Goal: Task Accomplishment & Management: Use online tool/utility

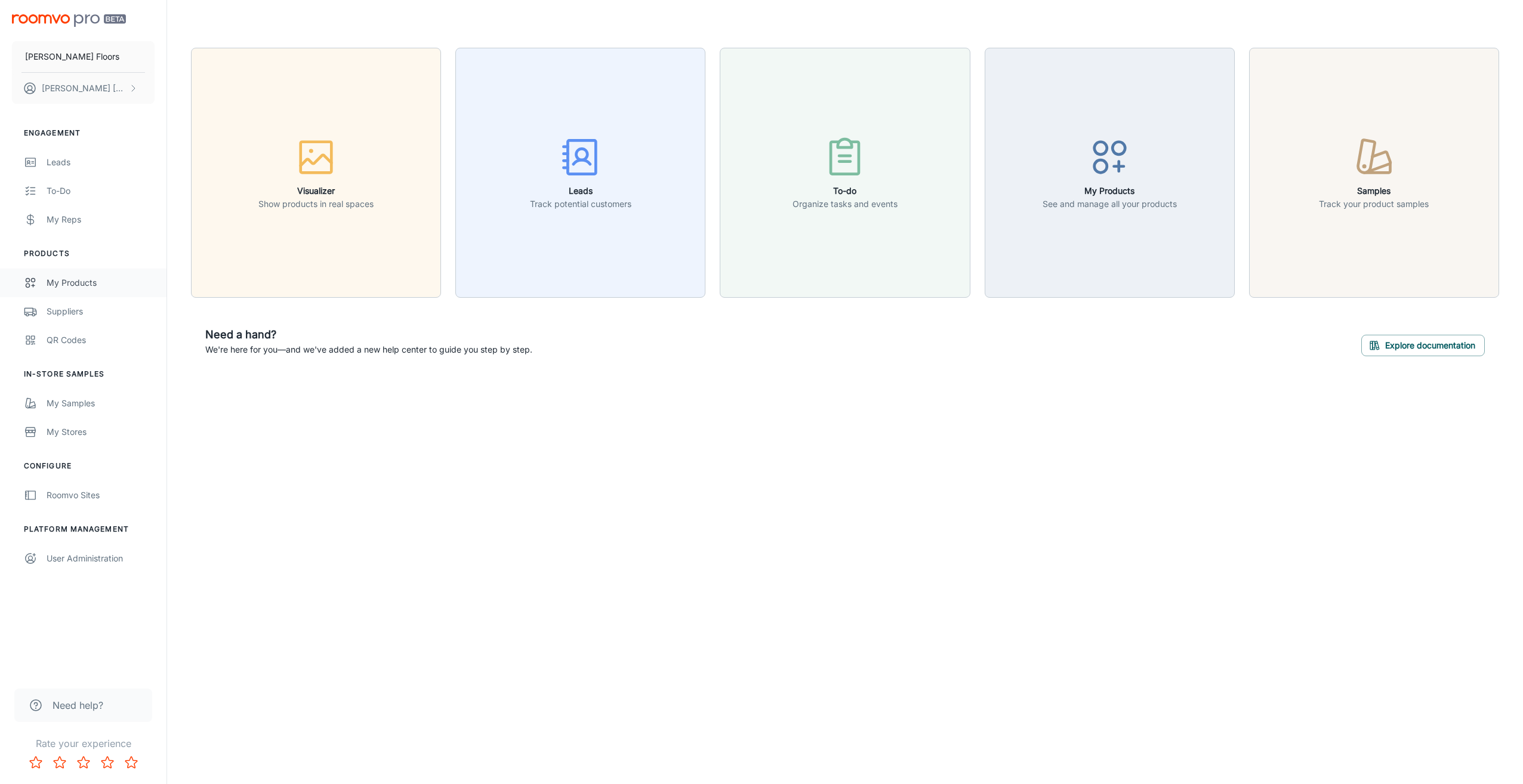
click at [88, 285] on div "My Products" at bounding box center [100, 283] width 108 height 13
click at [59, 336] on div "QR Codes" at bounding box center [100, 340] width 108 height 13
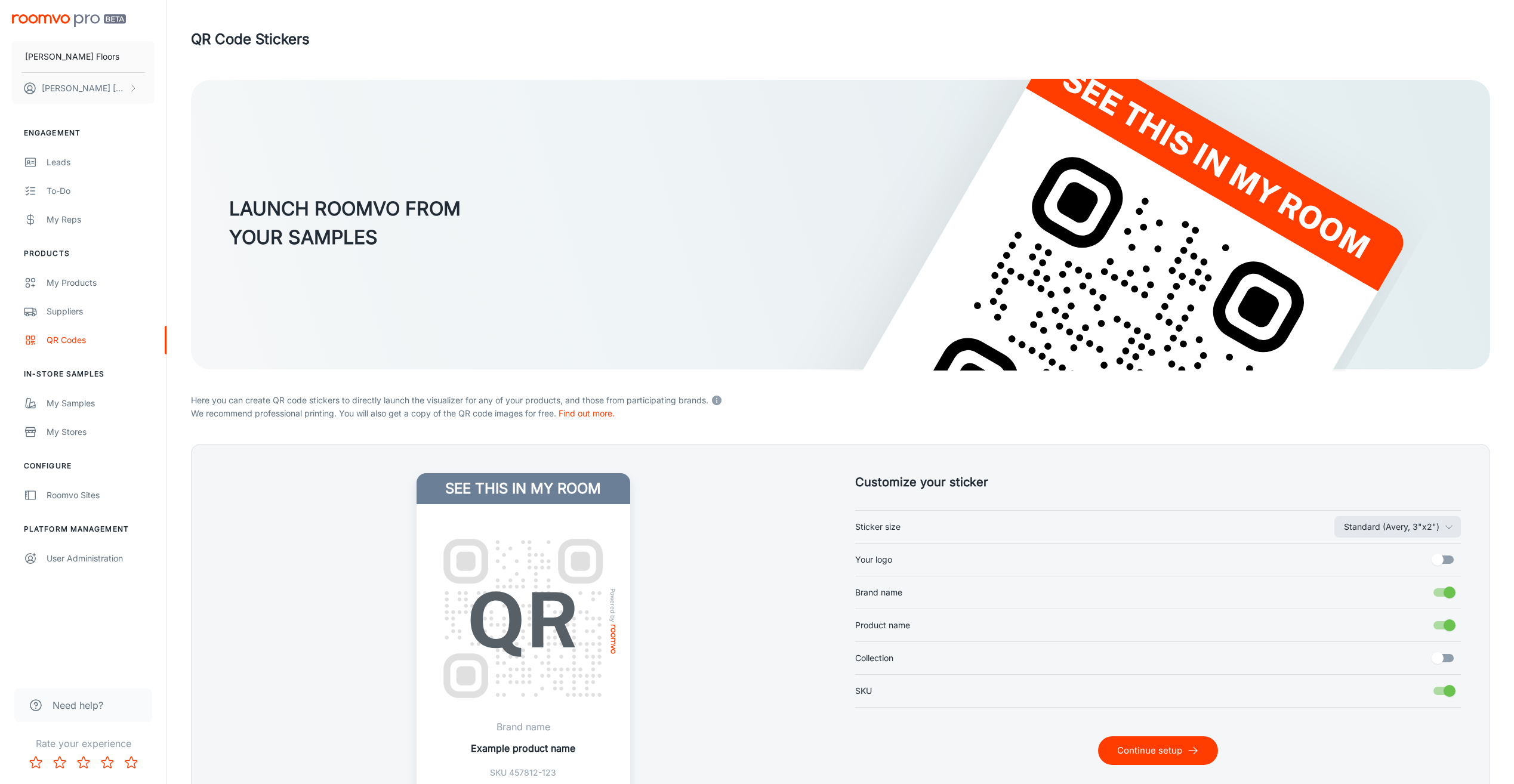
click at [1442, 561] on input "Your logo" at bounding box center [1438, 560] width 68 height 23
checkbox input "true"
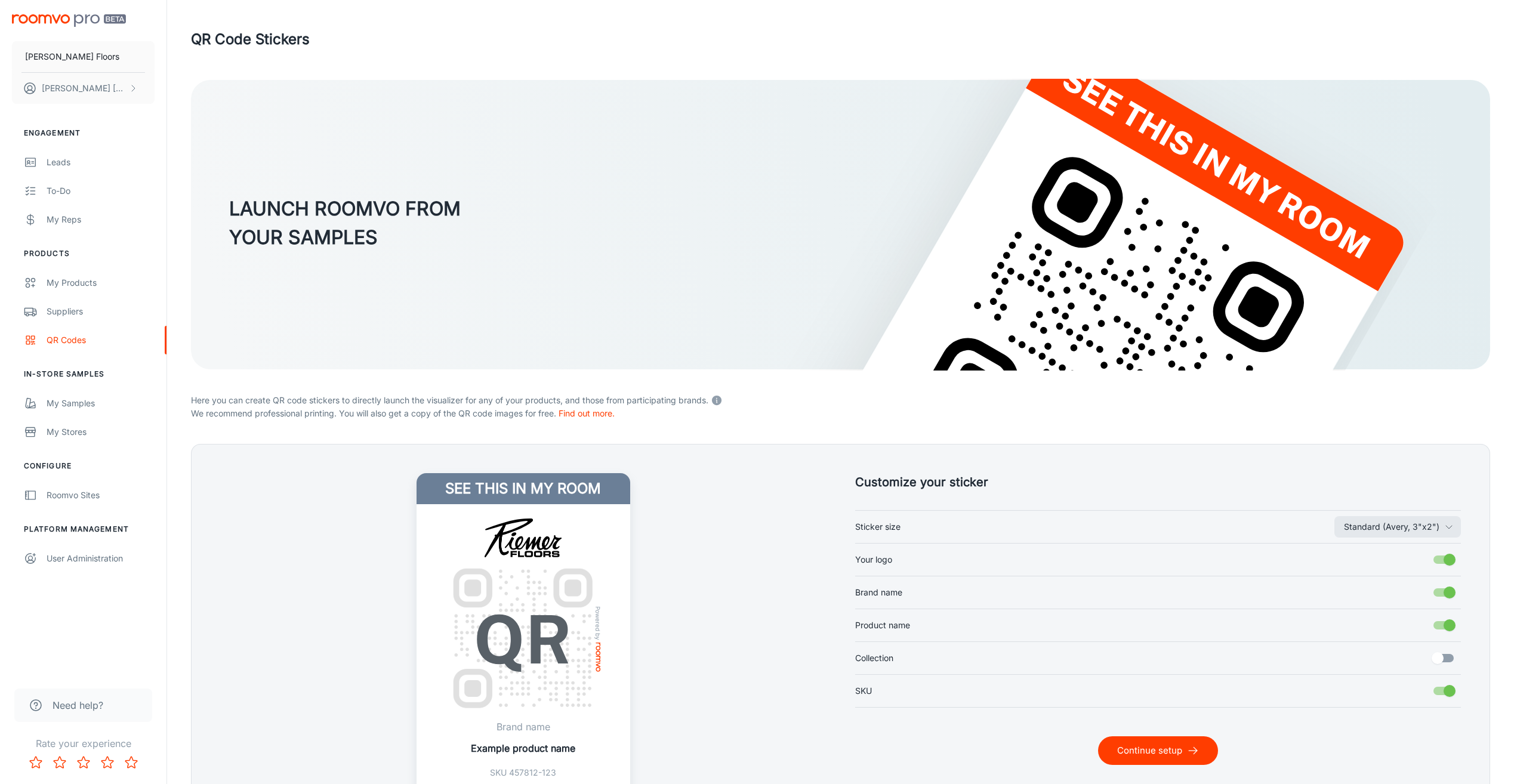
click at [1163, 754] on button "Continue setup" at bounding box center [1158, 750] width 120 height 28
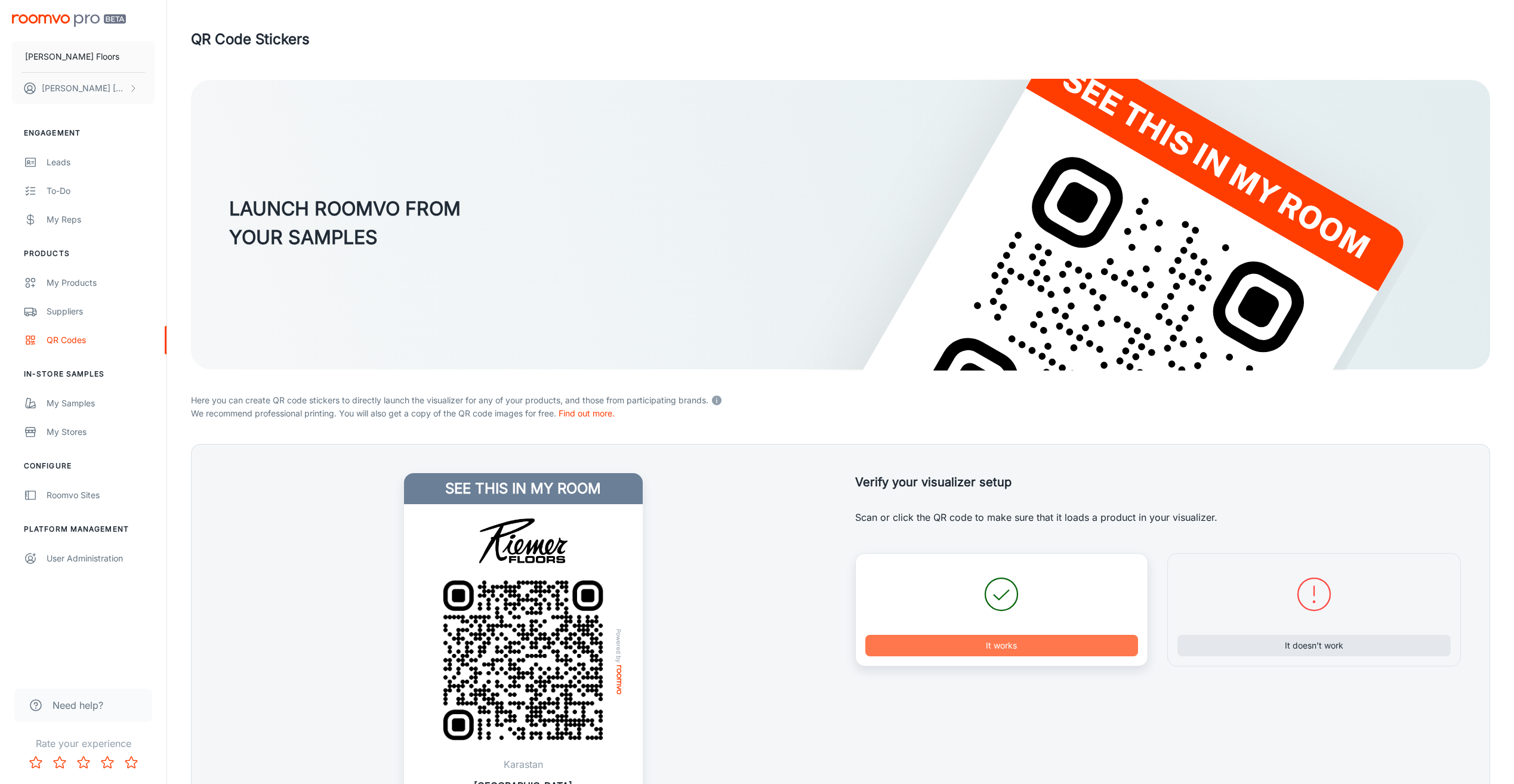
drag, startPoint x: 1045, startPoint y: 650, endPoint x: 1038, endPoint y: 651, distance: 7.1
click at [1046, 650] on button "It works" at bounding box center [1002, 646] width 273 height 22
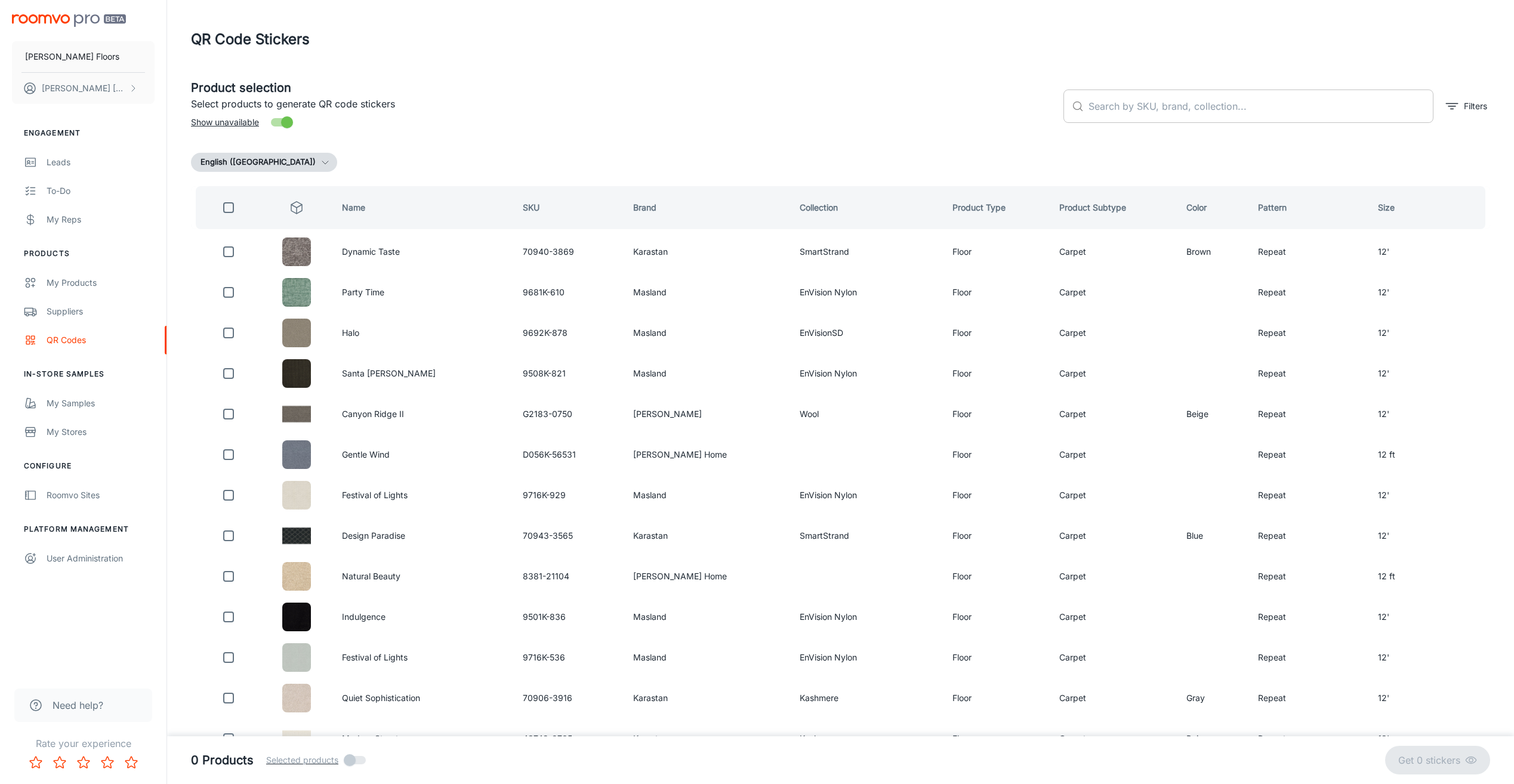
click at [1122, 112] on input "text" at bounding box center [1261, 106] width 345 height 33
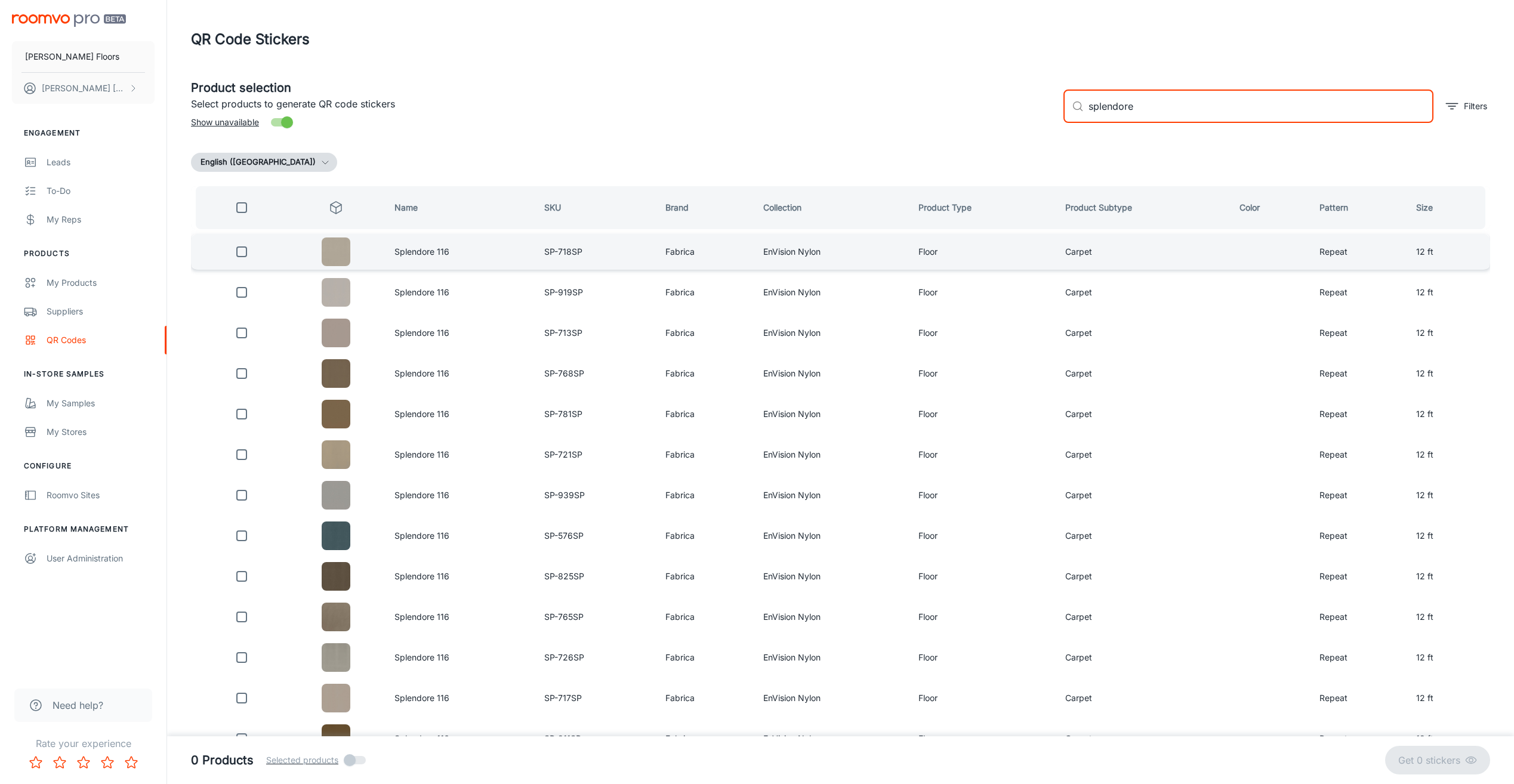
type input "splendore"
click at [242, 255] on input "checkbox" at bounding box center [242, 252] width 24 height 24
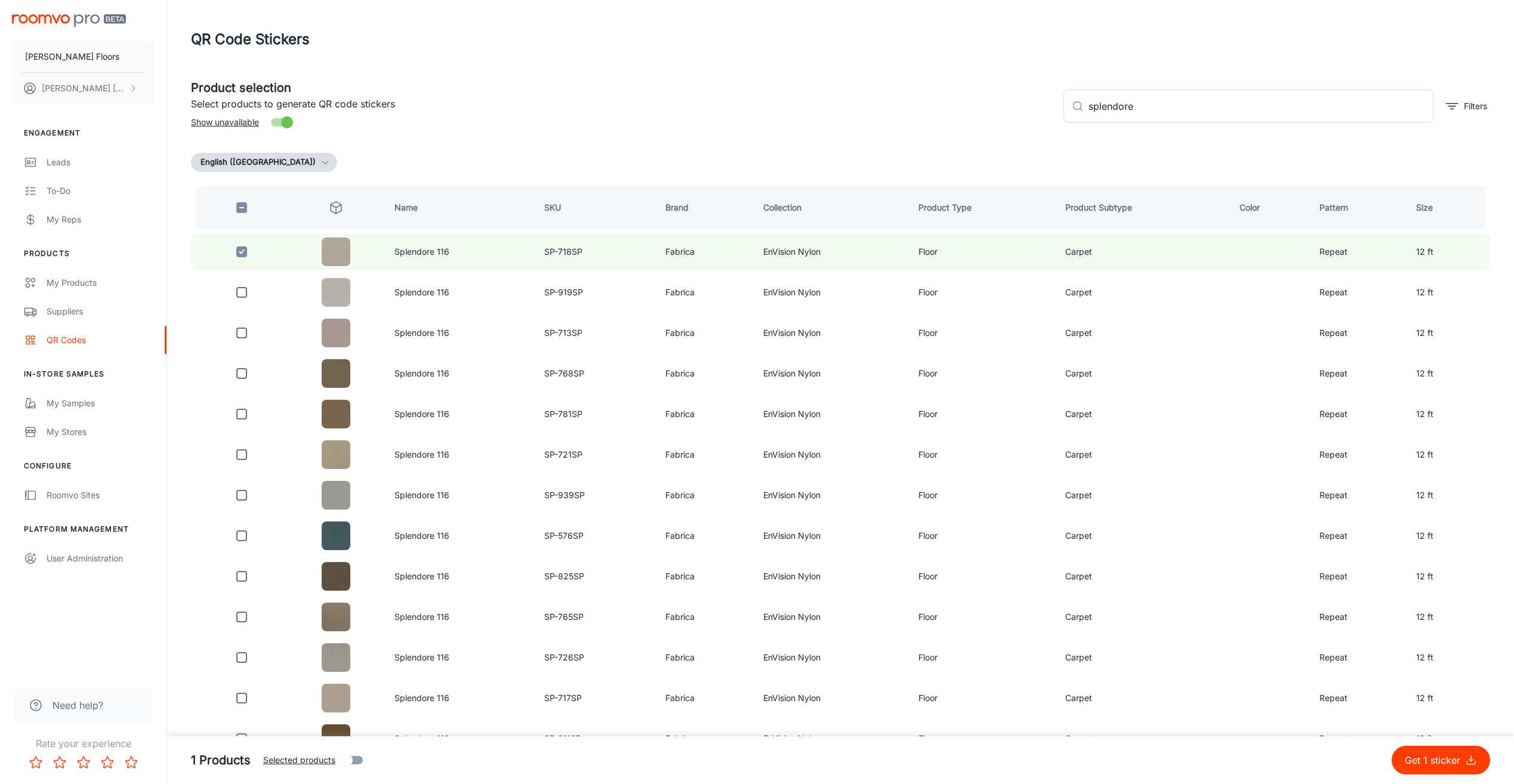
click at [1417, 766] on p "Get 1 sticker" at bounding box center [1435, 760] width 60 height 14
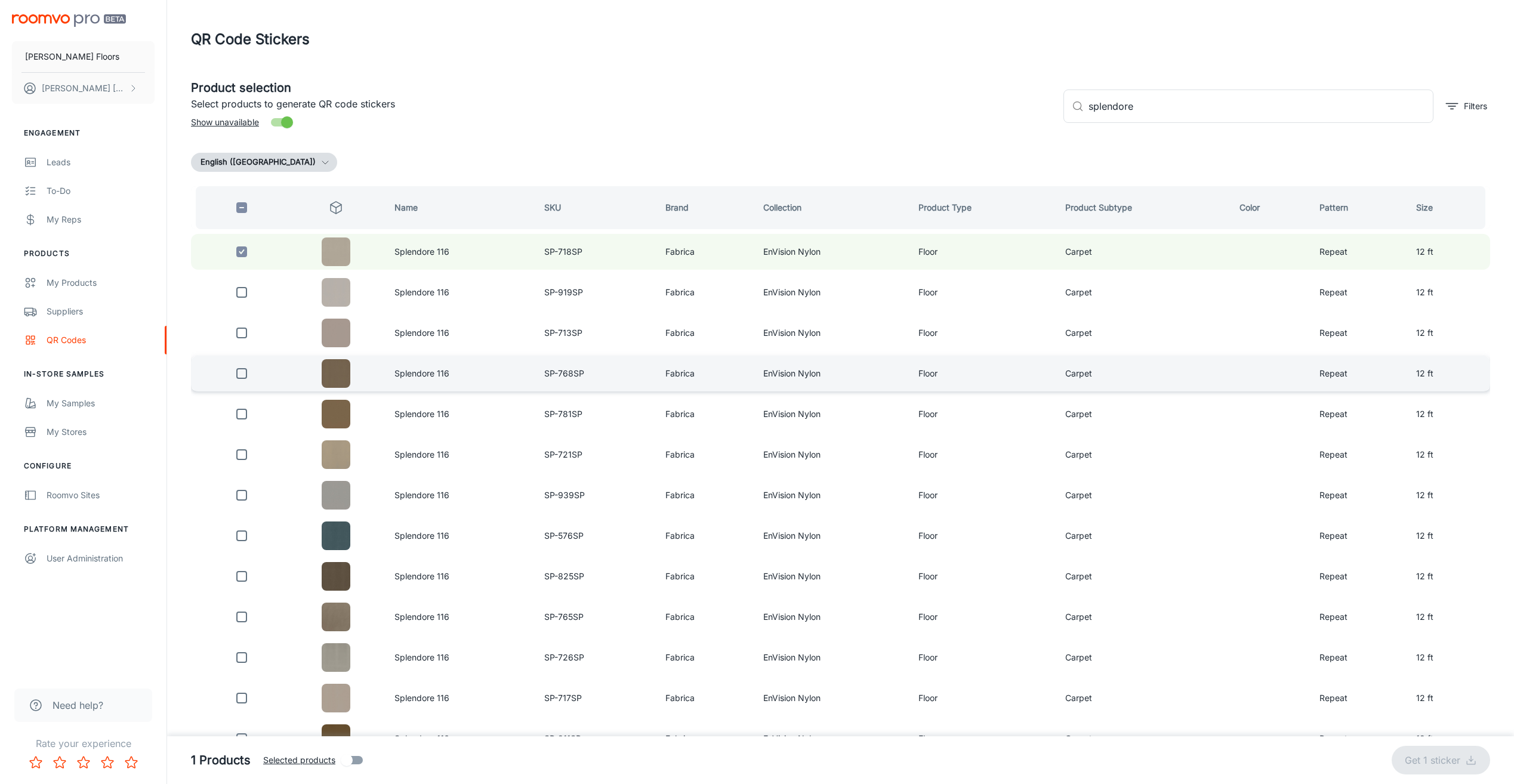
checkbox input "false"
